Goal: Book appointment/travel/reservation

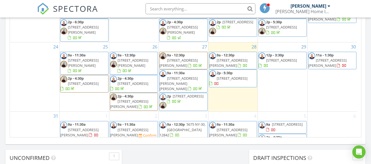
scroll to position [58, 0]
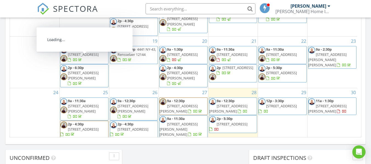
click at [95, 65] on span "2p - 6:30p [STREET_ADDRESS][PERSON_NAME]" at bounding box center [84, 75] width 48 height 21
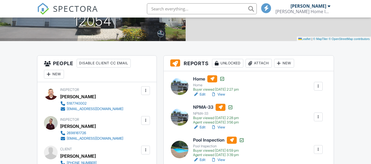
scroll to position [137, 0]
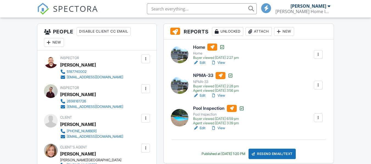
click at [204, 62] on link "Edit" at bounding box center [199, 62] width 12 height 5
